Goal: Task Accomplishment & Management: Manage account settings

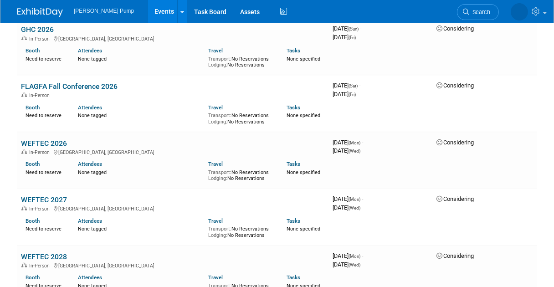
scroll to position [1189, 0]
click at [46, 140] on link "WEFTEC 2026" at bounding box center [44, 143] width 46 height 9
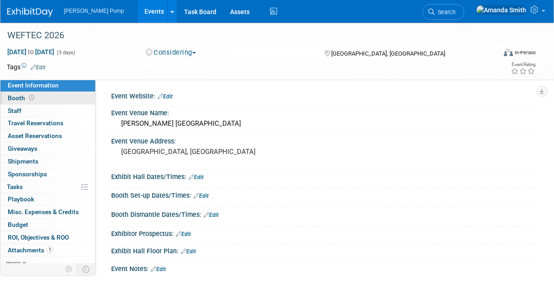
click at [21, 99] on span "Booth" at bounding box center [22, 97] width 28 height 7
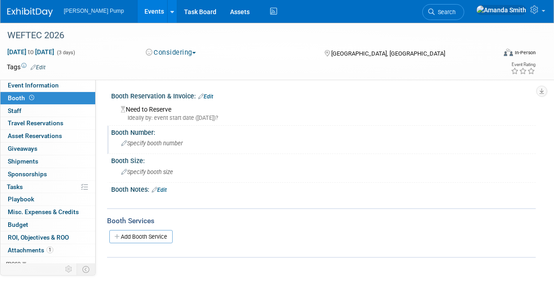
click at [163, 145] on span "Specify booth number" at bounding box center [152, 143] width 62 height 7
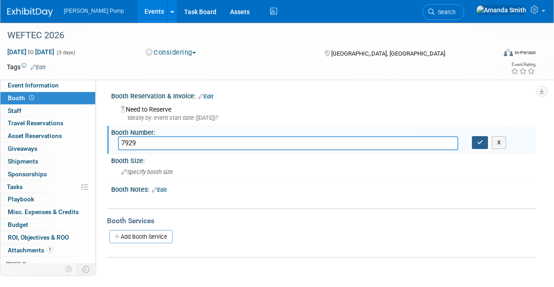
type input "7929"
click at [485, 142] on button "button" at bounding box center [480, 142] width 16 height 13
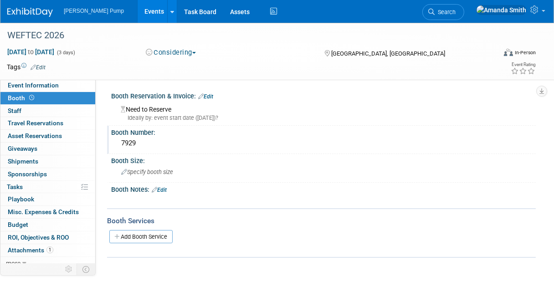
click at [138, 13] on link "Events" at bounding box center [154, 11] width 33 height 23
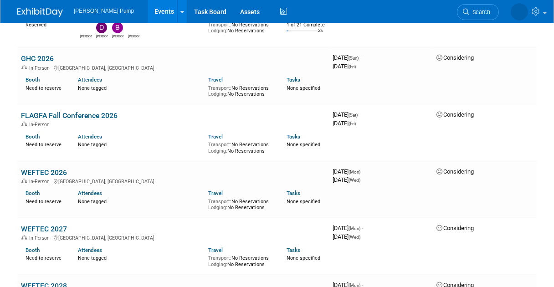
scroll to position [1160, 0]
click at [49, 169] on link "WEFTEC 2026" at bounding box center [44, 173] width 46 height 9
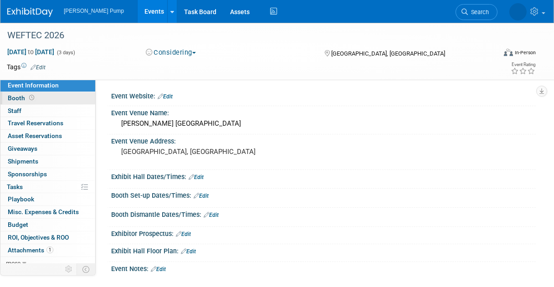
click at [62, 94] on link "Booth" at bounding box center [47, 98] width 95 height 12
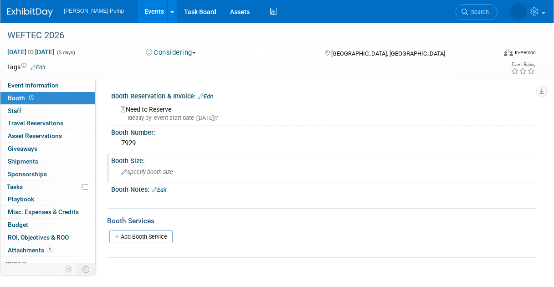
click at [160, 173] on span "Specify booth size" at bounding box center [147, 172] width 52 height 7
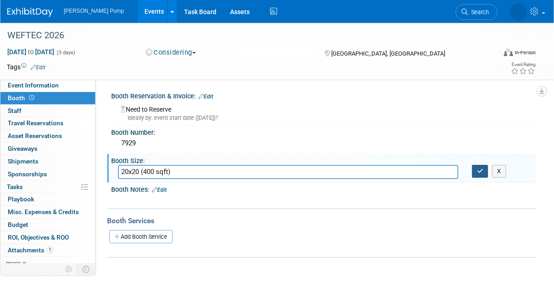
type input "20x20 (400 sqft)"
click at [479, 169] on icon "button" at bounding box center [480, 171] width 6 height 6
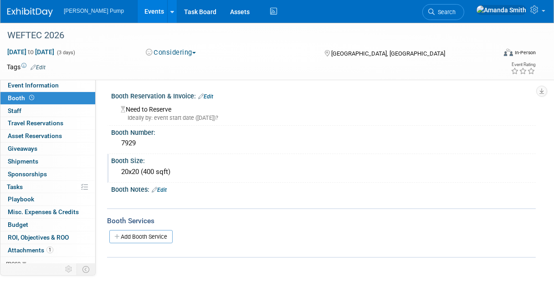
click at [203, 117] on div "Ideally by: event start date ([DATE])?" at bounding box center [325, 118] width 408 height 8
click at [212, 93] on link "Edit" at bounding box center [205, 96] width 15 height 6
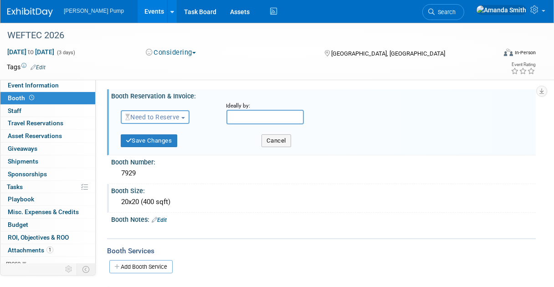
click at [152, 115] on span "Need to Reserve" at bounding box center [152, 117] width 54 height 7
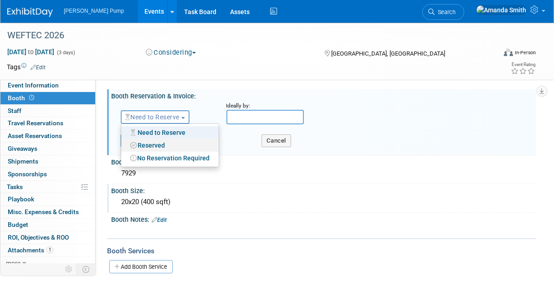
click at [150, 142] on link "Reserved" at bounding box center [170, 145] width 98 height 13
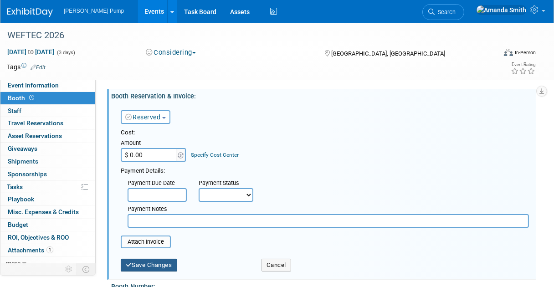
click at [150, 261] on button "Save Changes" at bounding box center [149, 265] width 57 height 13
